Goal: Information Seeking & Learning: Find specific fact

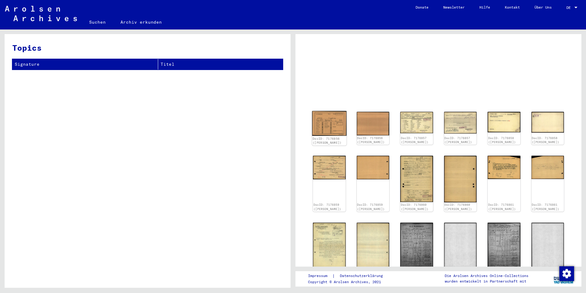
click at [332, 131] on img at bounding box center [329, 123] width 34 height 25
click at [331, 132] on img at bounding box center [329, 122] width 34 height 25
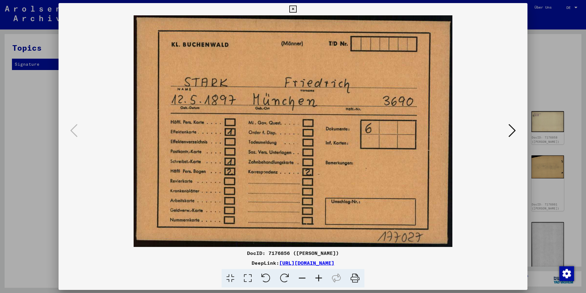
click at [514, 129] on icon at bounding box center [512, 130] width 7 height 15
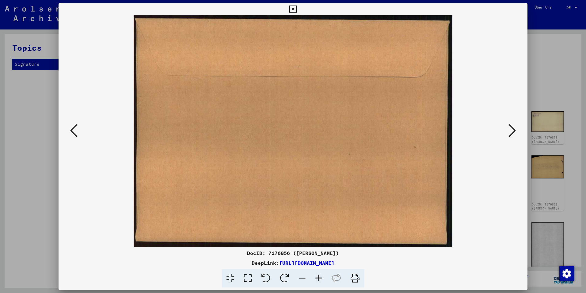
click at [514, 129] on icon at bounding box center [512, 130] width 7 height 15
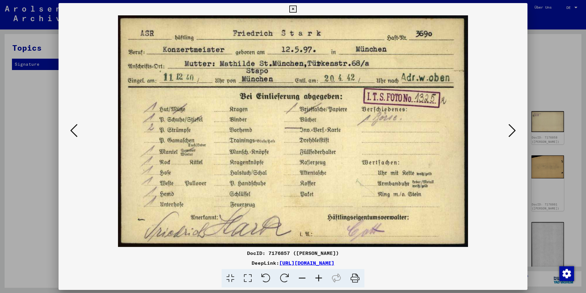
click at [516, 133] on button at bounding box center [512, 130] width 11 height 17
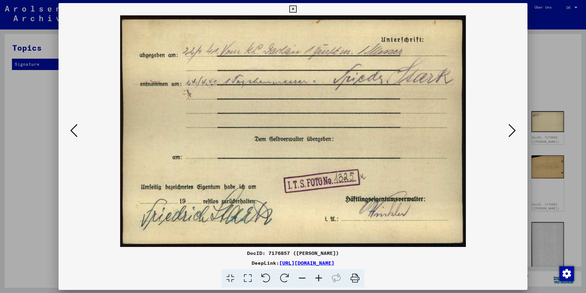
click at [79, 131] on button at bounding box center [73, 130] width 11 height 17
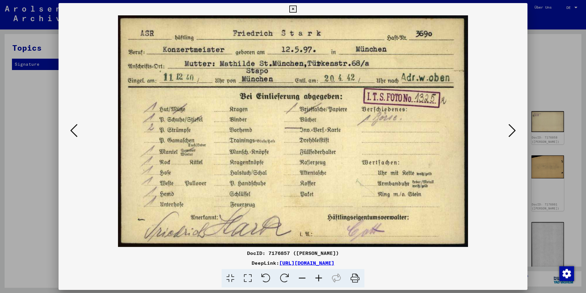
click at [513, 129] on icon at bounding box center [512, 130] width 7 height 15
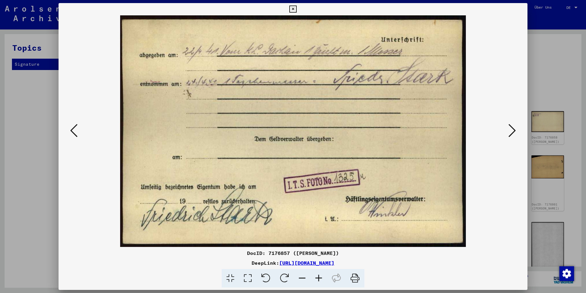
click at [512, 129] on icon at bounding box center [512, 130] width 7 height 15
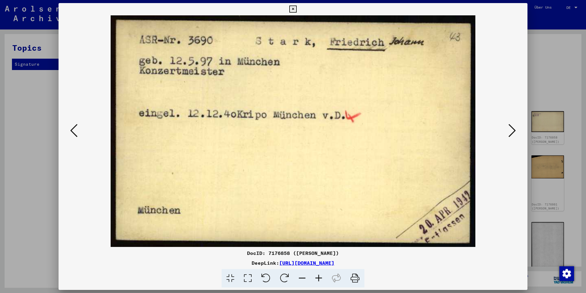
click at [512, 129] on icon at bounding box center [512, 130] width 7 height 15
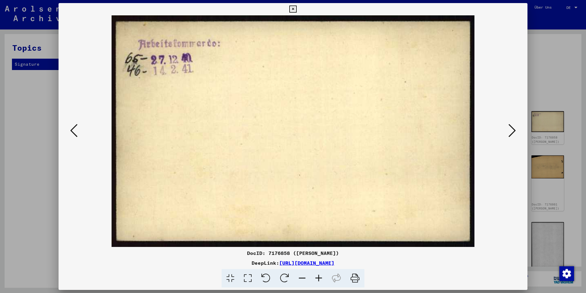
click at [512, 129] on icon at bounding box center [512, 130] width 7 height 15
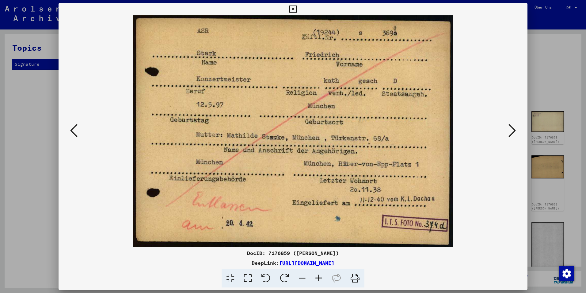
click at [512, 129] on icon at bounding box center [512, 130] width 7 height 15
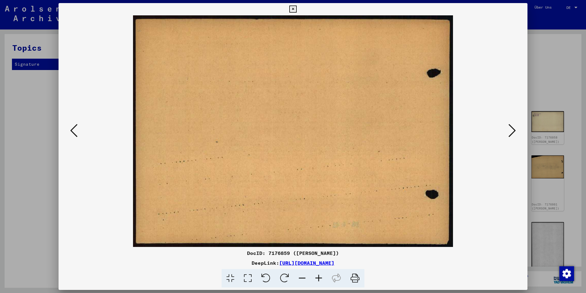
click at [512, 129] on icon at bounding box center [512, 130] width 7 height 15
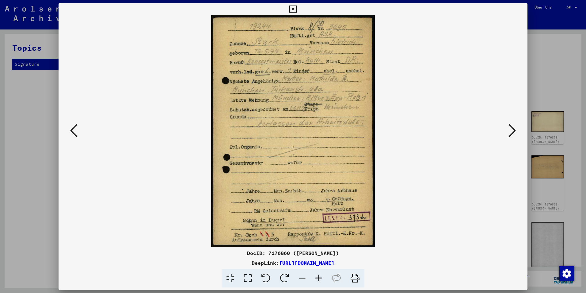
click at [514, 133] on icon at bounding box center [512, 130] width 7 height 15
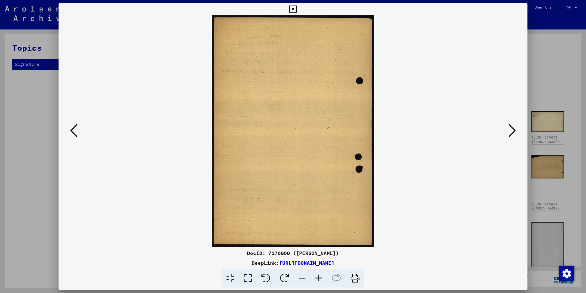
click at [514, 133] on icon at bounding box center [512, 130] width 7 height 15
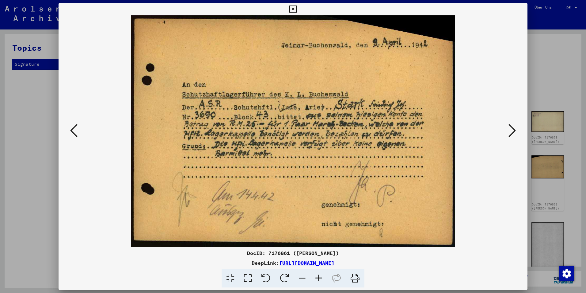
click at [515, 130] on icon at bounding box center [512, 130] width 7 height 15
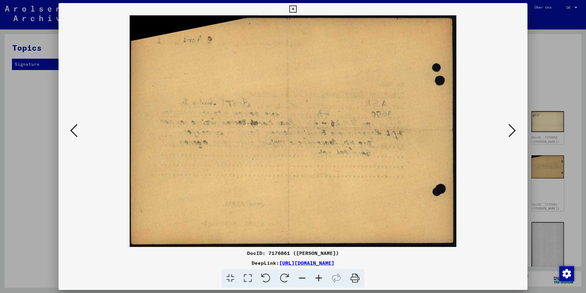
click at [516, 132] on icon at bounding box center [512, 130] width 7 height 15
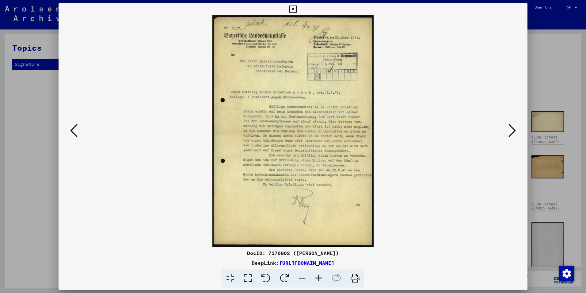
click at [515, 133] on icon at bounding box center [512, 130] width 7 height 15
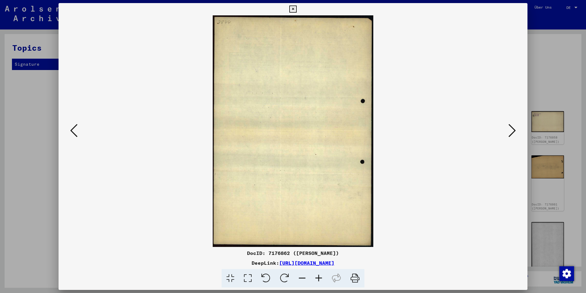
click at [511, 131] on icon at bounding box center [512, 130] width 7 height 15
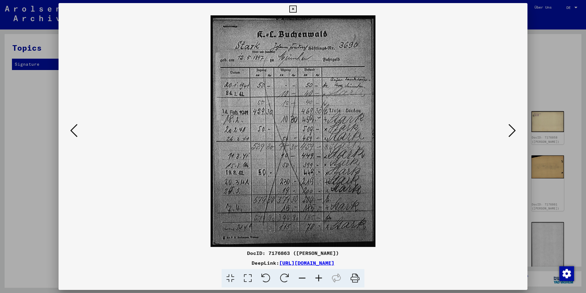
click at [511, 129] on icon at bounding box center [512, 130] width 7 height 15
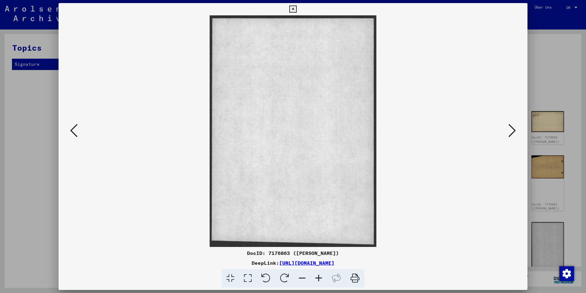
click at [511, 129] on icon at bounding box center [512, 130] width 7 height 15
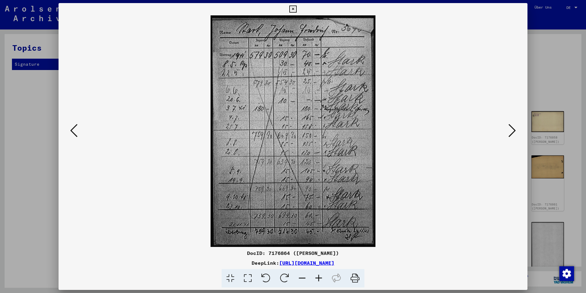
click at [510, 132] on icon at bounding box center [512, 130] width 7 height 15
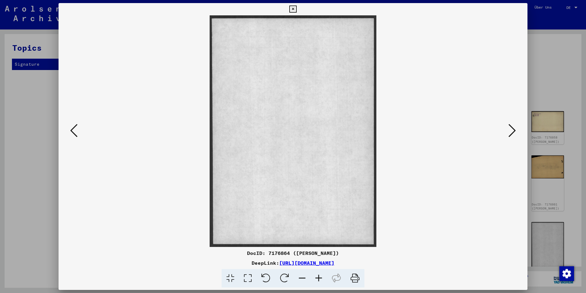
click at [510, 132] on icon at bounding box center [512, 130] width 7 height 15
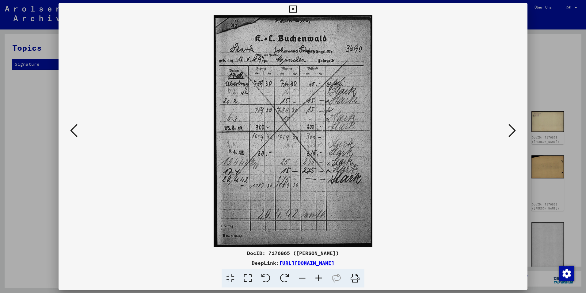
click at [510, 132] on icon at bounding box center [512, 130] width 7 height 15
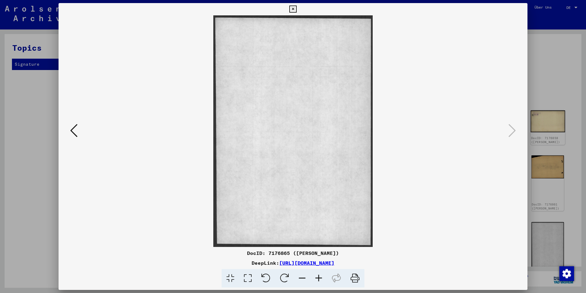
click at [544, 125] on div at bounding box center [293, 146] width 586 height 293
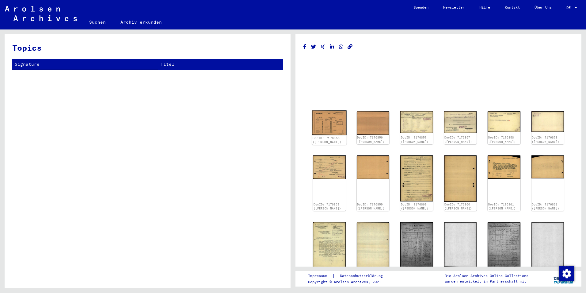
click at [334, 123] on img at bounding box center [329, 122] width 34 height 25
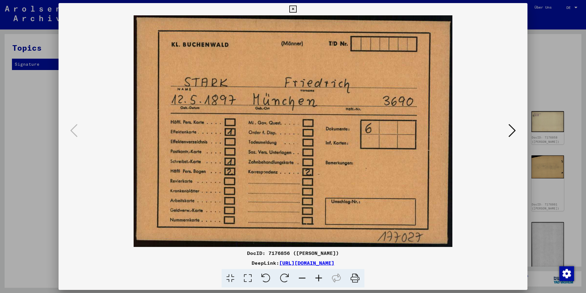
click at [508, 128] on button at bounding box center [512, 130] width 11 height 17
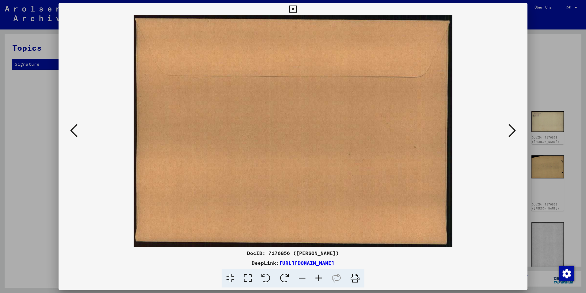
click at [512, 129] on icon at bounding box center [512, 130] width 7 height 15
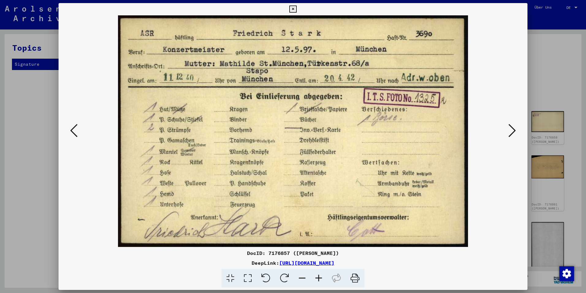
click at [511, 130] on icon at bounding box center [512, 130] width 7 height 15
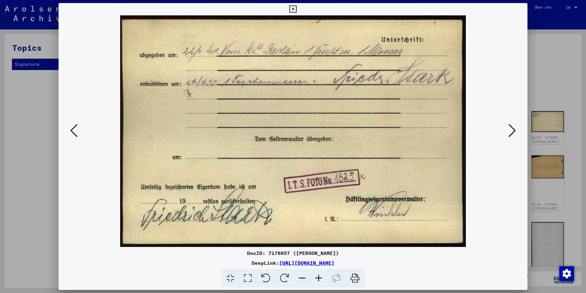
click at [513, 129] on icon at bounding box center [512, 130] width 7 height 15
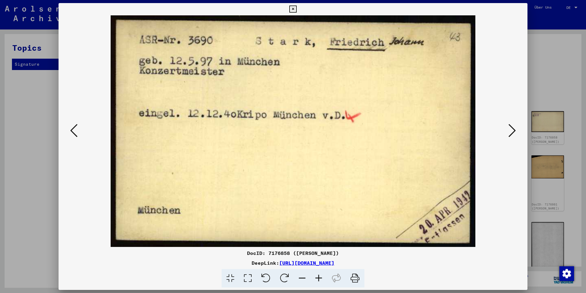
click at [515, 129] on icon at bounding box center [512, 130] width 7 height 15
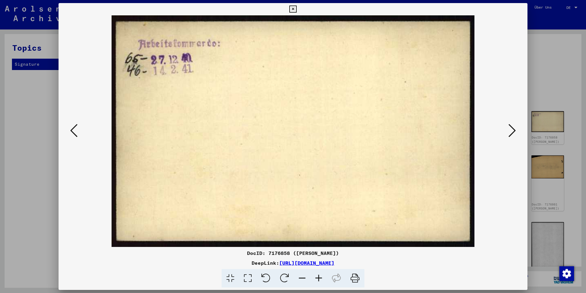
click at [514, 128] on icon at bounding box center [512, 130] width 7 height 15
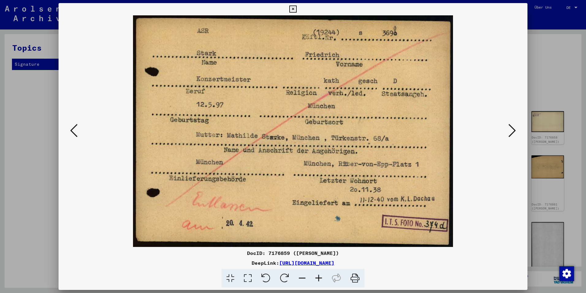
click at [514, 128] on icon at bounding box center [512, 130] width 7 height 15
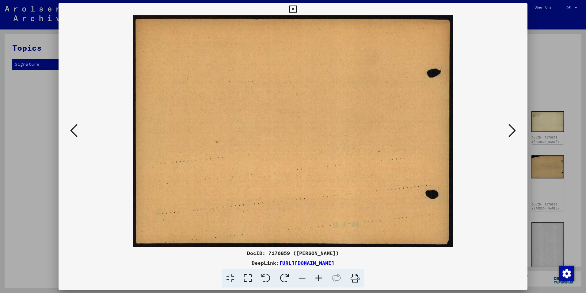
click at [514, 128] on icon at bounding box center [512, 130] width 7 height 15
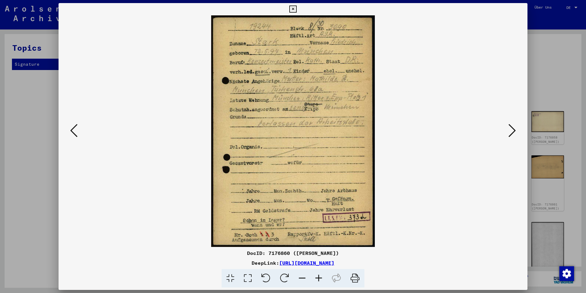
click at [518, 131] on div at bounding box center [293, 130] width 469 height 231
click at [513, 130] on icon at bounding box center [512, 130] width 7 height 15
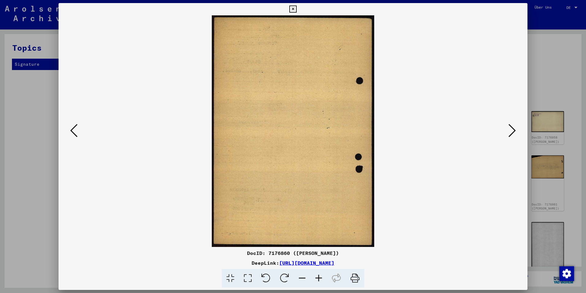
click at [513, 130] on icon at bounding box center [512, 130] width 7 height 15
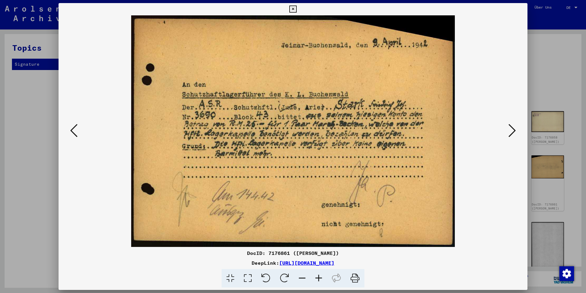
click at [515, 129] on icon at bounding box center [512, 130] width 7 height 15
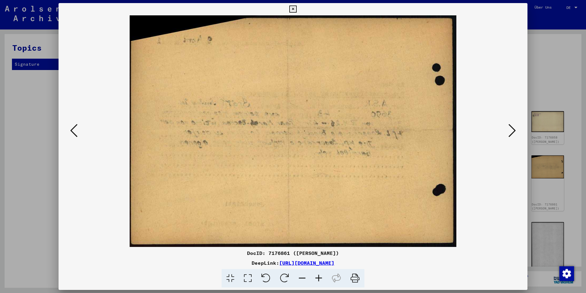
click at [515, 129] on icon at bounding box center [512, 130] width 7 height 15
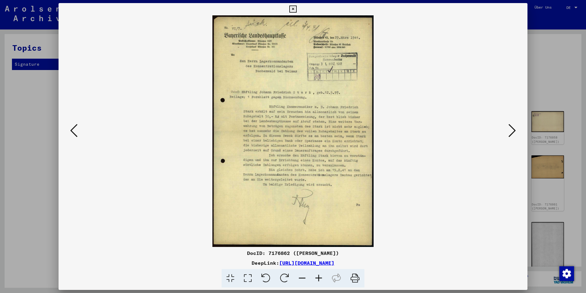
click at [515, 129] on icon at bounding box center [512, 130] width 7 height 15
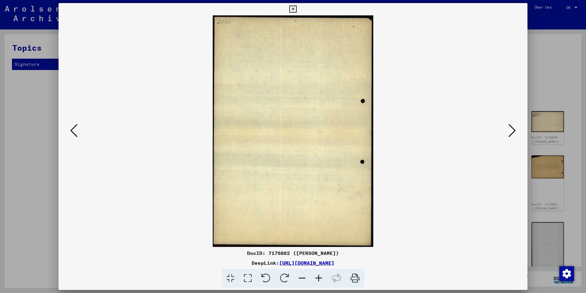
click at [515, 129] on icon at bounding box center [512, 130] width 7 height 15
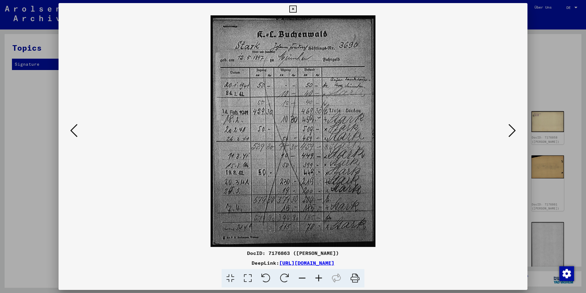
click at [515, 129] on icon at bounding box center [512, 130] width 7 height 15
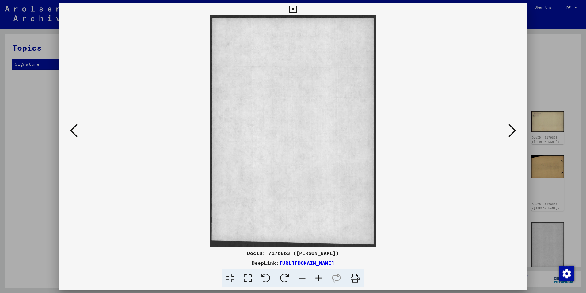
click at [515, 129] on icon at bounding box center [512, 130] width 7 height 15
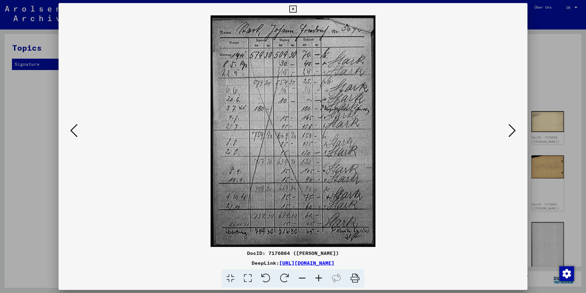
click at [515, 129] on icon at bounding box center [512, 130] width 7 height 15
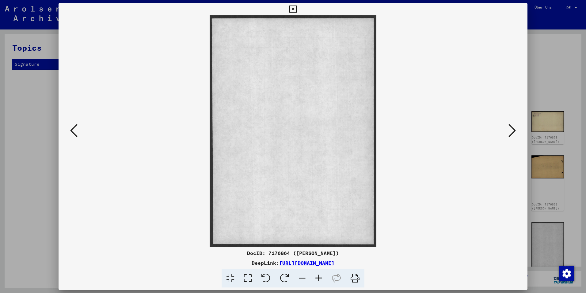
click at [516, 128] on icon at bounding box center [512, 130] width 7 height 15
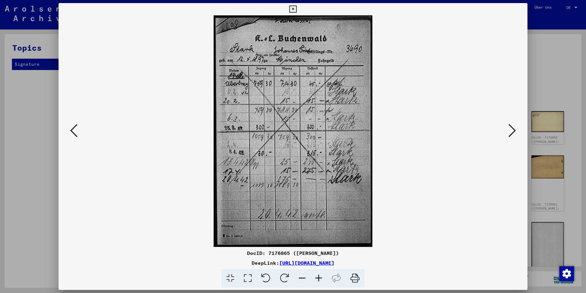
click at [516, 128] on icon at bounding box center [512, 130] width 7 height 15
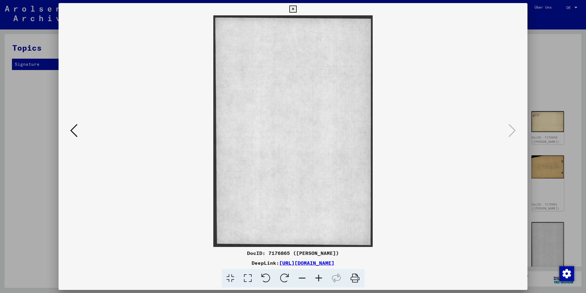
click at [83, 127] on img at bounding box center [293, 130] width 428 height 231
click at [78, 129] on button at bounding box center [73, 130] width 11 height 17
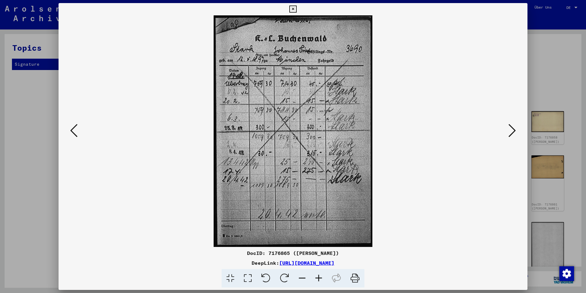
click at [79, 128] on button at bounding box center [73, 130] width 11 height 17
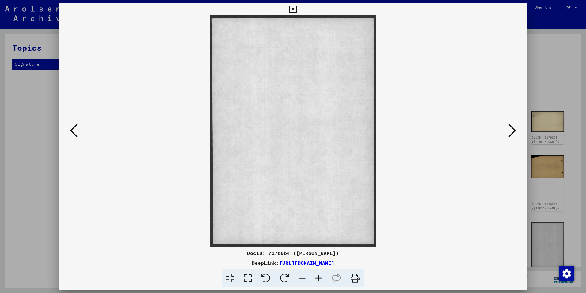
drag, startPoint x: 80, startPoint y: 128, endPoint x: 77, endPoint y: 127, distance: 3.2
click at [79, 128] on div at bounding box center [293, 130] width 469 height 231
click at [77, 127] on icon at bounding box center [73, 130] width 7 height 15
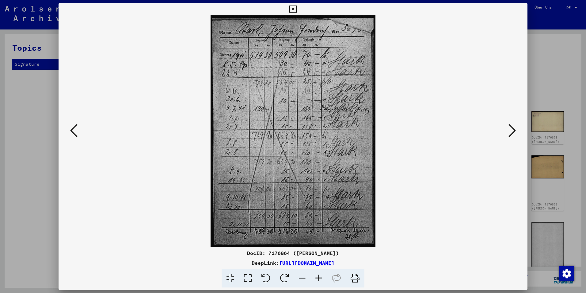
click at [76, 127] on icon at bounding box center [73, 130] width 7 height 15
click at [75, 126] on icon at bounding box center [73, 130] width 7 height 15
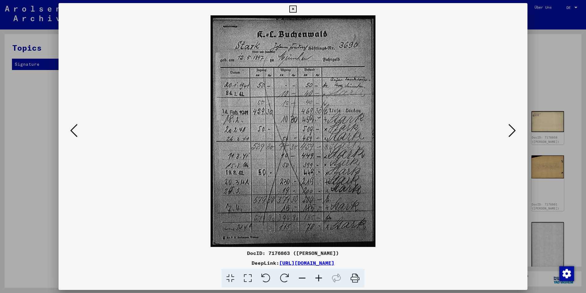
click at [75, 125] on icon at bounding box center [73, 130] width 7 height 15
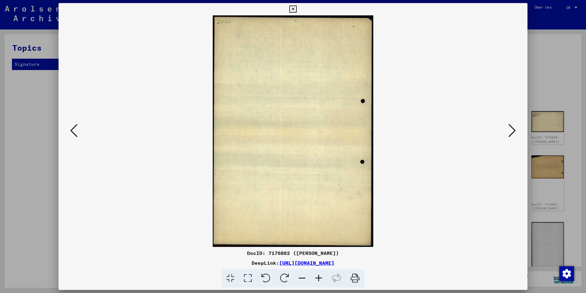
click at [75, 124] on icon at bounding box center [73, 130] width 7 height 15
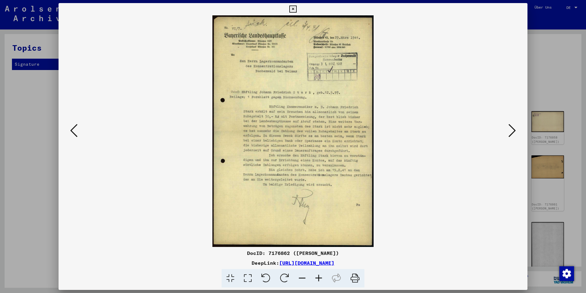
click at [75, 125] on icon at bounding box center [73, 130] width 7 height 15
click at [75, 124] on icon at bounding box center [73, 130] width 7 height 15
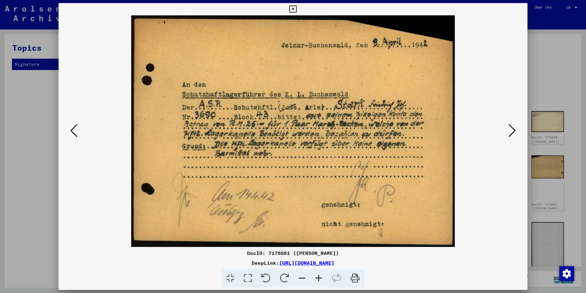
click at [75, 124] on icon at bounding box center [73, 130] width 7 height 15
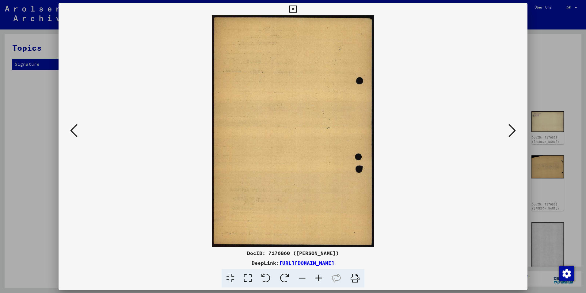
click at [75, 124] on icon at bounding box center [73, 130] width 7 height 15
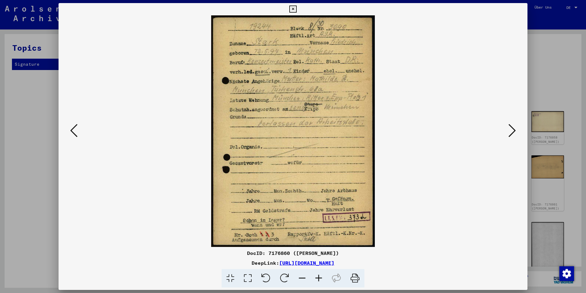
click at [75, 124] on icon at bounding box center [73, 130] width 7 height 15
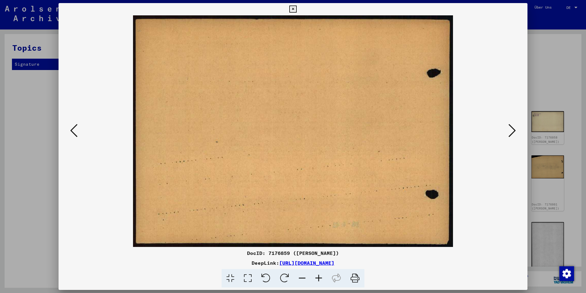
click at [75, 124] on icon at bounding box center [73, 130] width 7 height 15
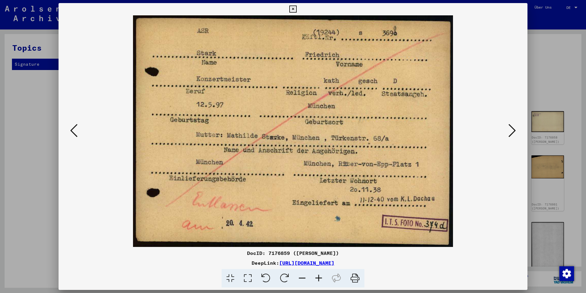
click at [75, 124] on icon at bounding box center [73, 130] width 7 height 15
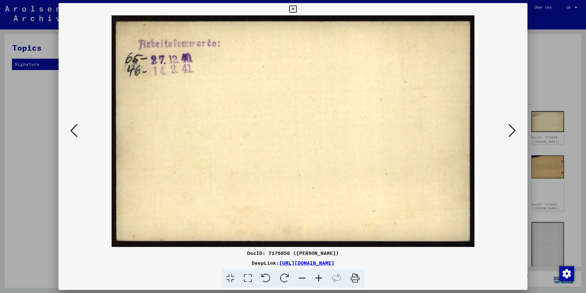
click at [75, 124] on icon at bounding box center [73, 130] width 7 height 15
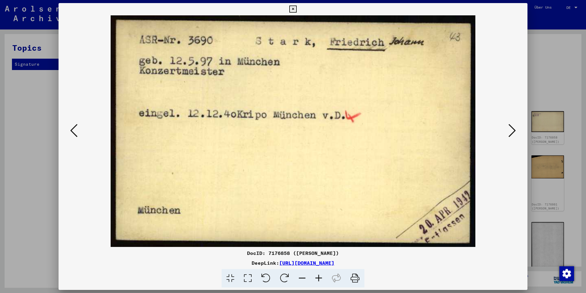
click at [75, 124] on icon at bounding box center [73, 130] width 7 height 15
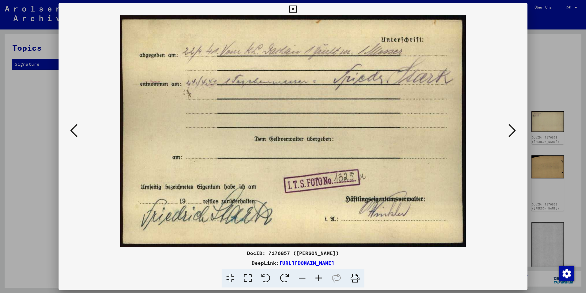
click at [75, 124] on icon at bounding box center [73, 130] width 7 height 15
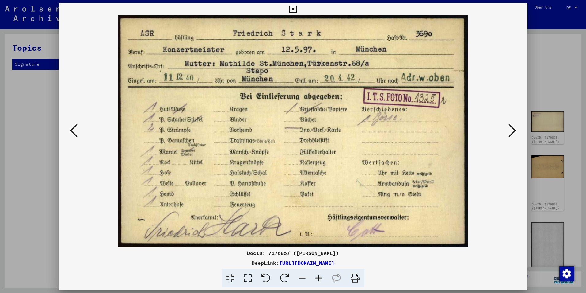
click at [69, 130] on button at bounding box center [73, 130] width 11 height 17
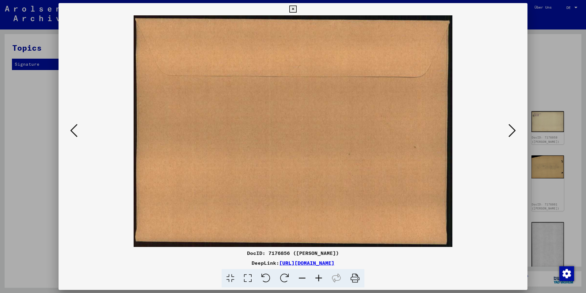
click at [71, 129] on icon at bounding box center [73, 130] width 7 height 15
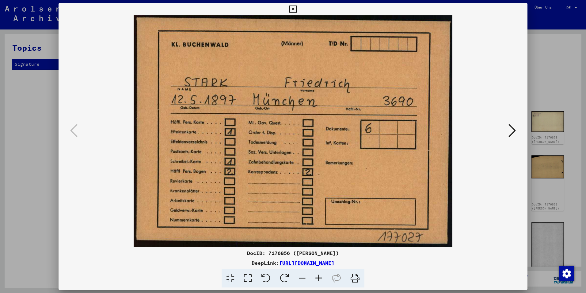
click at [502, 128] on img at bounding box center [293, 130] width 428 height 231
click at [511, 129] on icon at bounding box center [512, 130] width 7 height 15
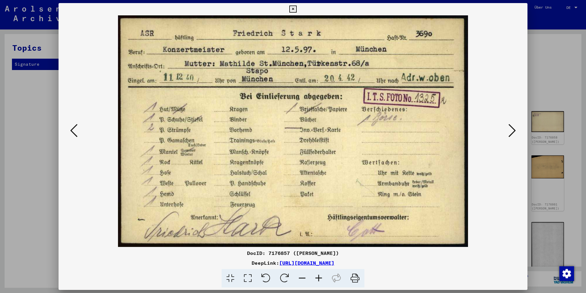
click at [511, 129] on icon at bounding box center [512, 130] width 7 height 15
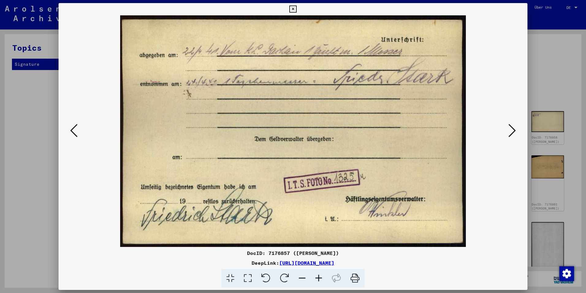
click at [513, 129] on icon at bounding box center [512, 130] width 7 height 15
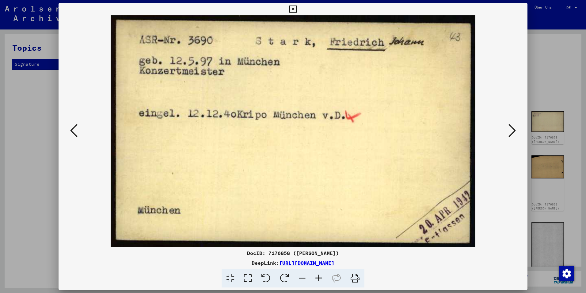
click at [513, 129] on icon at bounding box center [512, 130] width 7 height 15
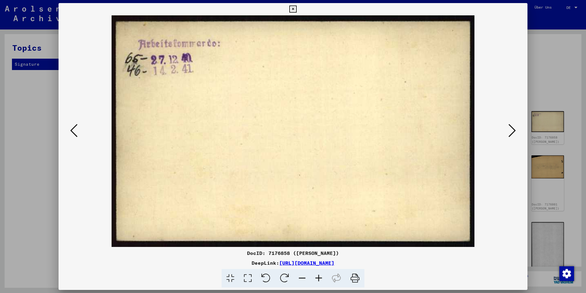
click at [513, 129] on icon at bounding box center [512, 130] width 7 height 15
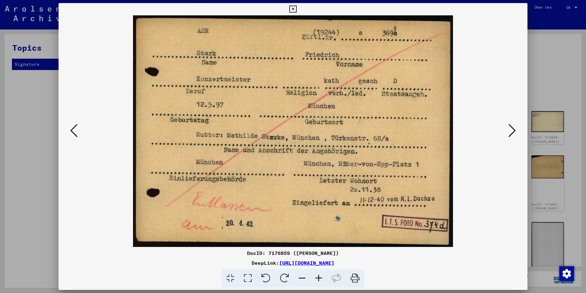
click at [513, 129] on icon at bounding box center [512, 130] width 7 height 15
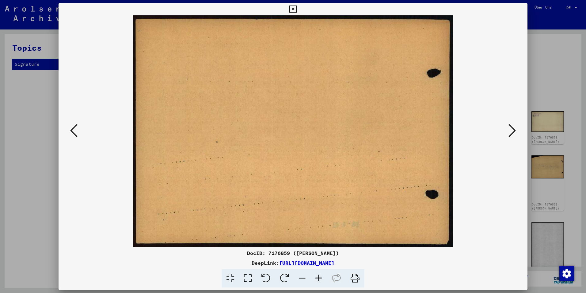
click at [513, 129] on icon at bounding box center [512, 130] width 7 height 15
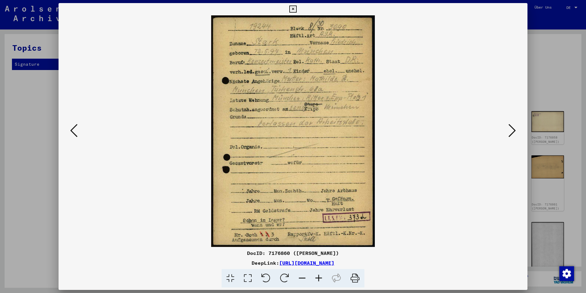
drag, startPoint x: 344, startPoint y: 252, endPoint x: 265, endPoint y: 250, distance: 79.1
click at [265, 250] on div "DocID: 7176860 ([PERSON_NAME])" at bounding box center [293, 252] width 469 height 7
copy div "7176860 ([PERSON_NAME])"
click at [357, 275] on icon at bounding box center [355, 278] width 19 height 19
